Goal: Task Accomplishment & Management: Complete application form

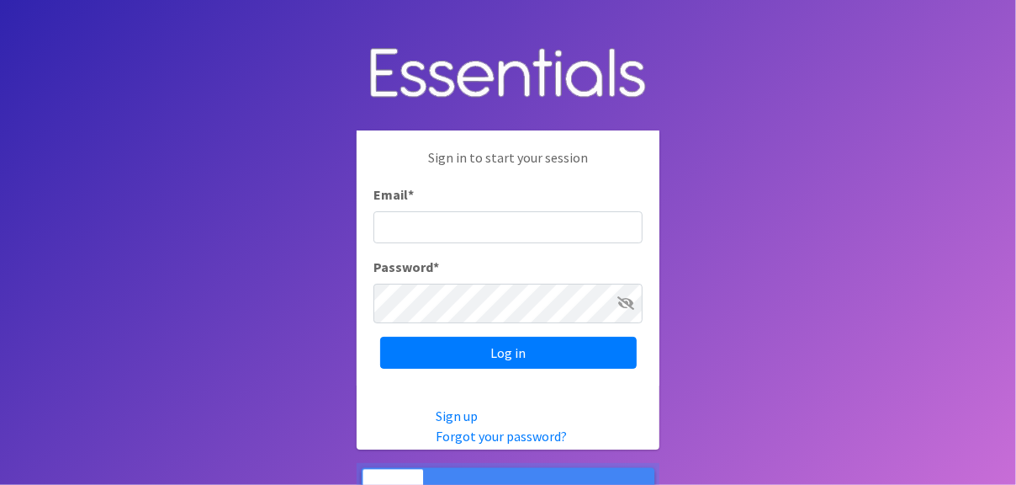
type input "[EMAIL_ADDRESS][DOMAIN_NAME]"
click at [618, 305] on icon at bounding box center [626, 302] width 17 height 13
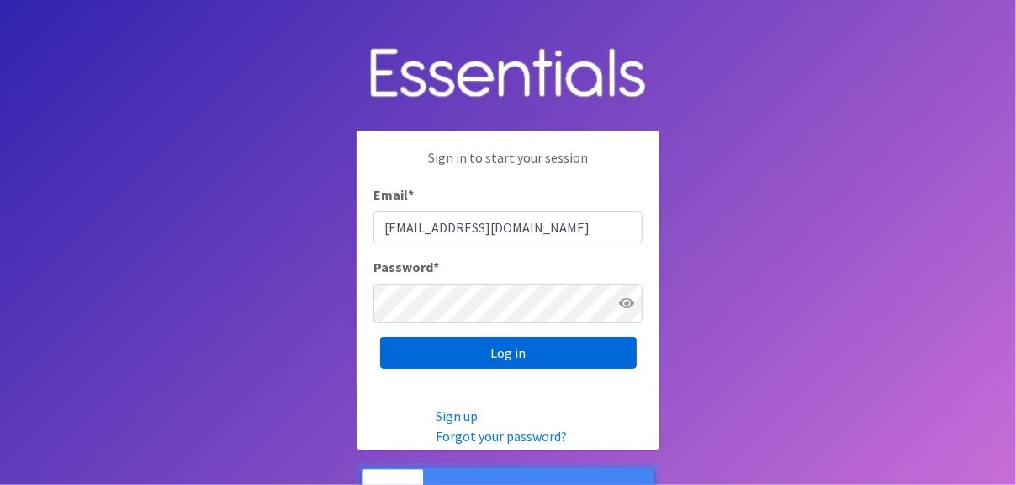
click at [533, 362] on input "Log in" at bounding box center [508, 353] width 257 height 32
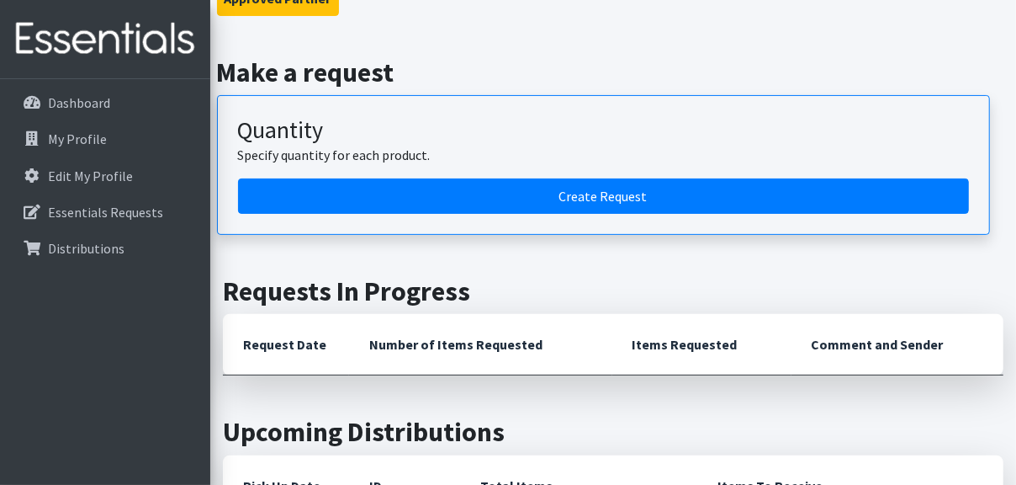
scroll to position [168, 0]
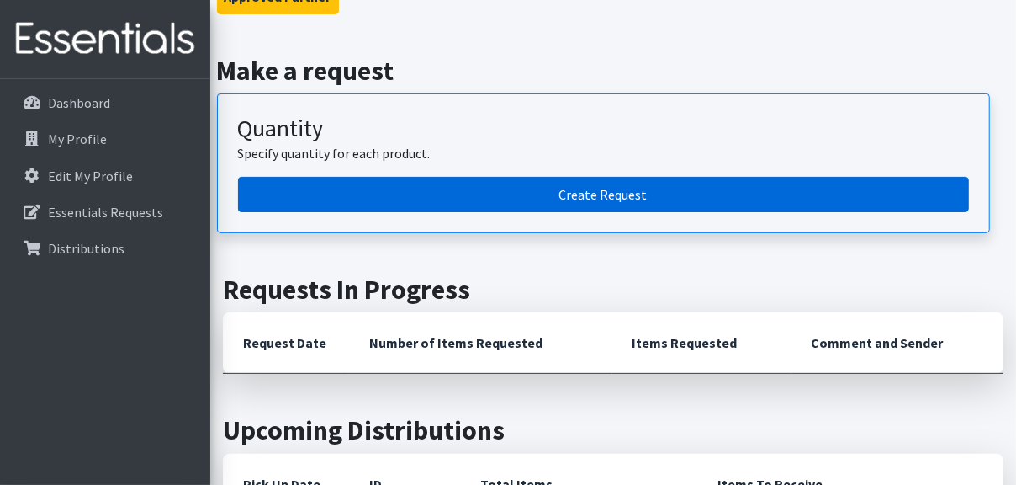
click at [539, 212] on link "Create Request" at bounding box center [603, 194] width 731 height 35
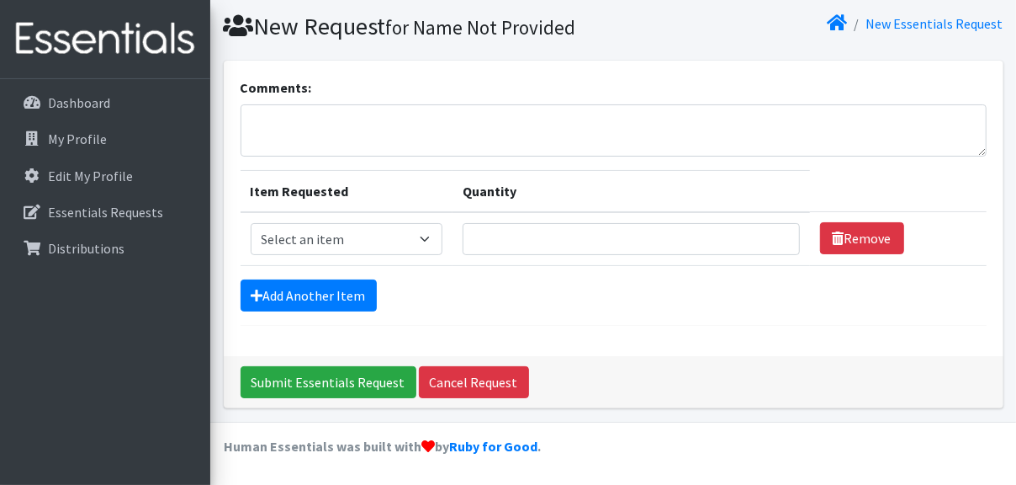
scroll to position [168, 0]
click at [438, 223] on select "Select an item Pad Kits Tampon Kit" at bounding box center [347, 239] width 192 height 32
select select "12262"
click at [258, 223] on select "Select an item Pad Kits Tampon Kit" at bounding box center [347, 239] width 192 height 32
click at [532, 223] on input "Quantity" at bounding box center [631, 239] width 337 height 32
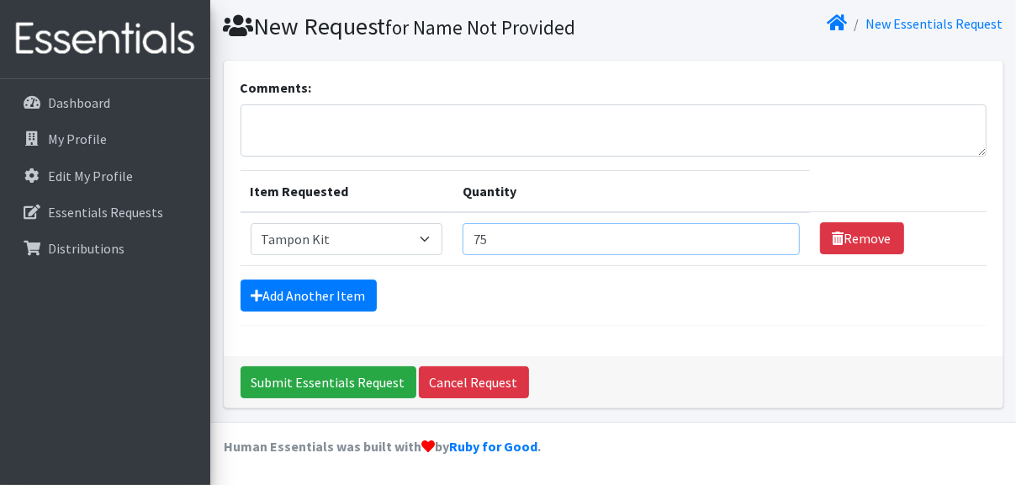
type input "75"
click at [661, 326] on form "Comments: Item Requested Quantity Item Requested Select an item Pad Kits Tampon…" at bounding box center [614, 201] width 746 height 248
click at [377, 311] on link "Add Another Item" at bounding box center [309, 295] width 136 height 32
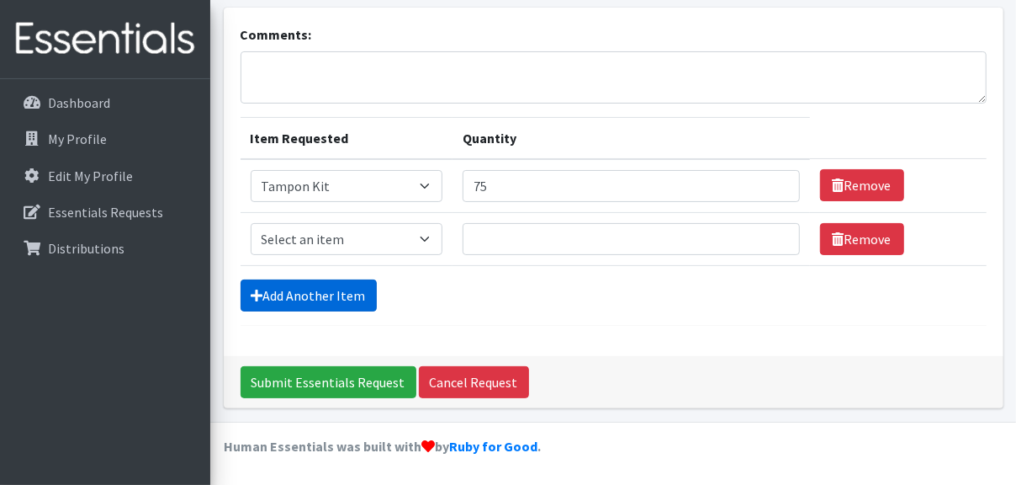
scroll to position [292, 0]
click at [428, 223] on select "Select an item Pad Kits Tampon Kit" at bounding box center [347, 239] width 192 height 32
select select "12263"
click at [258, 223] on select "Select an item Pad Kits Tampon Kit" at bounding box center [347, 239] width 192 height 32
click at [530, 223] on input "Quantity" at bounding box center [631, 239] width 337 height 32
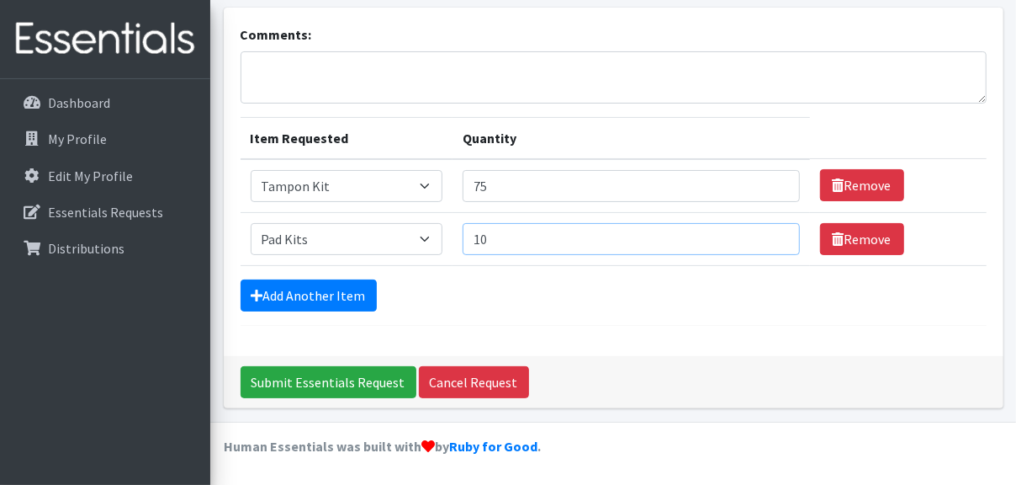
type input "10"
click at [565, 289] on form "Comments: Item Requested Quantity Item Requested Select an item Pad Kits Tampon…" at bounding box center [614, 174] width 746 height 301
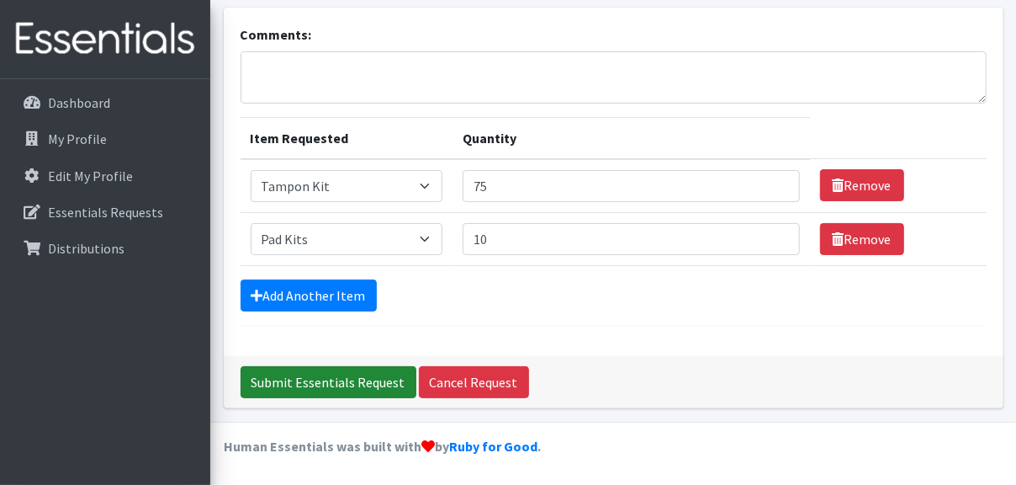
click at [395, 367] on input "Submit Essentials Request" at bounding box center [329, 382] width 176 height 32
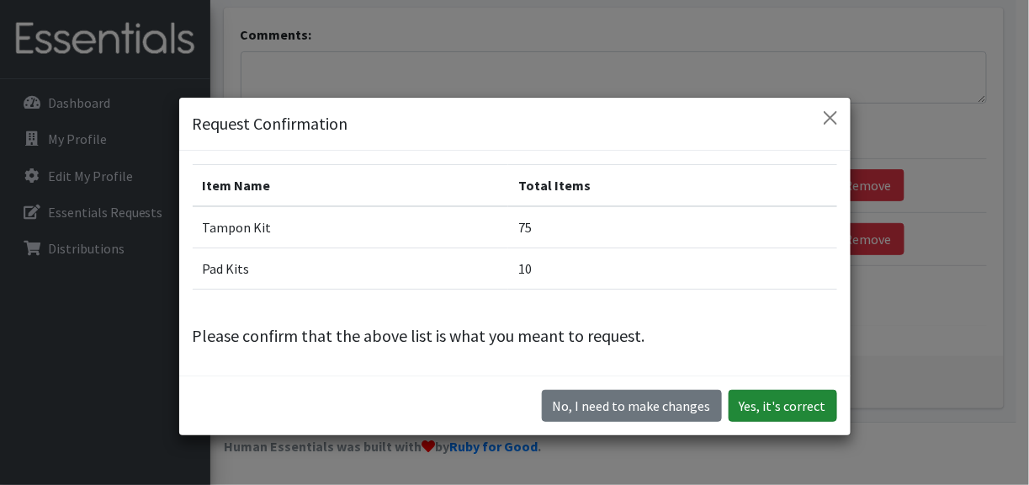
click at [755, 422] on button "Yes, it's correct" at bounding box center [783, 406] width 109 height 32
